Goal: Find specific page/section: Find specific page/section

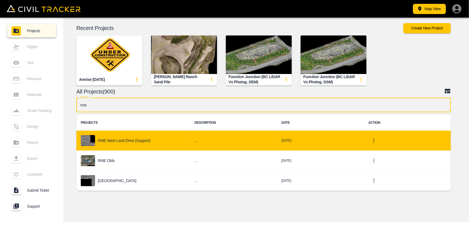
type input "rme"
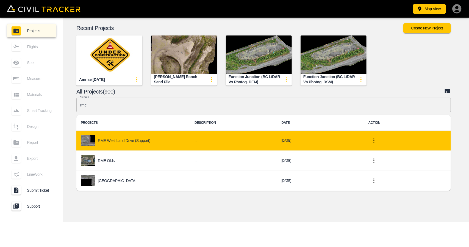
click at [160, 145] on div "RME West Land Drive (Support)" at bounding box center [133, 140] width 105 height 11
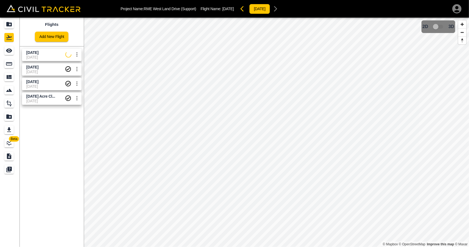
click at [47, 58] on span "[DATE]" at bounding box center [45, 57] width 39 height 4
click at [38, 71] on div "[DATE]" at bounding box center [33, 74] width 15 height 10
click at [29, 66] on span "[DATE]" at bounding box center [32, 67] width 12 height 4
click at [4, 52] on div "See" at bounding box center [8, 50] width 9 height 9
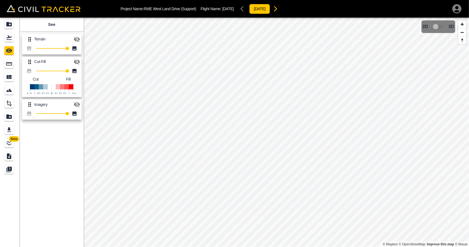
click at [80, 60] on button "button" at bounding box center [76, 61] width 11 height 11
click at [10, 42] on link at bounding box center [10, 37] width 20 height 13
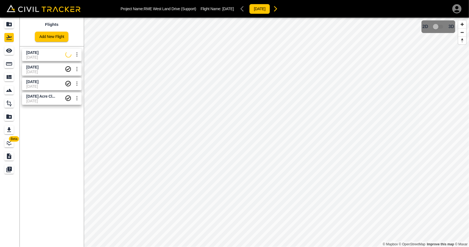
click at [35, 57] on span "[DATE]" at bounding box center [45, 57] width 39 height 4
click at [6, 23] on icon "Projects" at bounding box center [9, 24] width 7 height 7
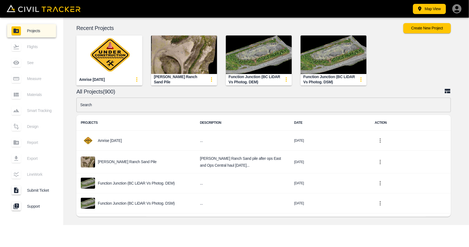
click at [127, 109] on input "text" at bounding box center [263, 105] width 374 height 15
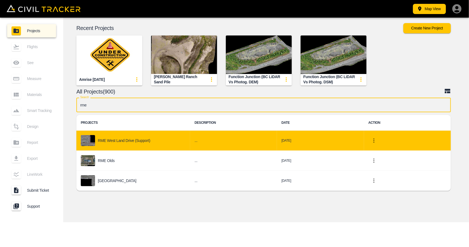
type input "rme"
click at [123, 136] on div "RME West Land Drive (Support)" at bounding box center [133, 140] width 105 height 11
